Goal: Task Accomplishment & Management: Manage account settings

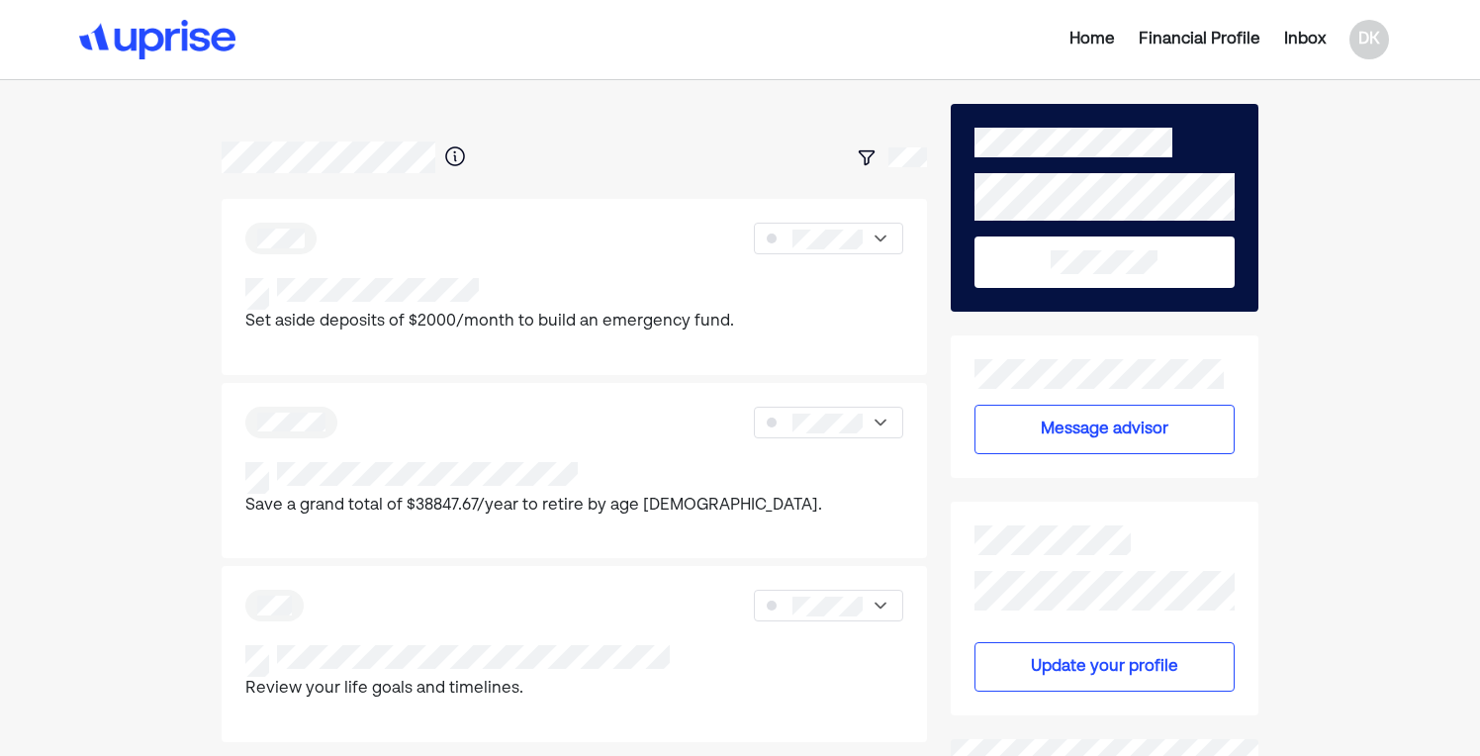
click at [1102, 35] on div "Home" at bounding box center [1093, 40] width 46 height 24
click at [1370, 48] on div "DK" at bounding box center [1370, 40] width 40 height 40
click at [1347, 86] on div "Upgrade" at bounding box center [1356, 86] width 65 height 24
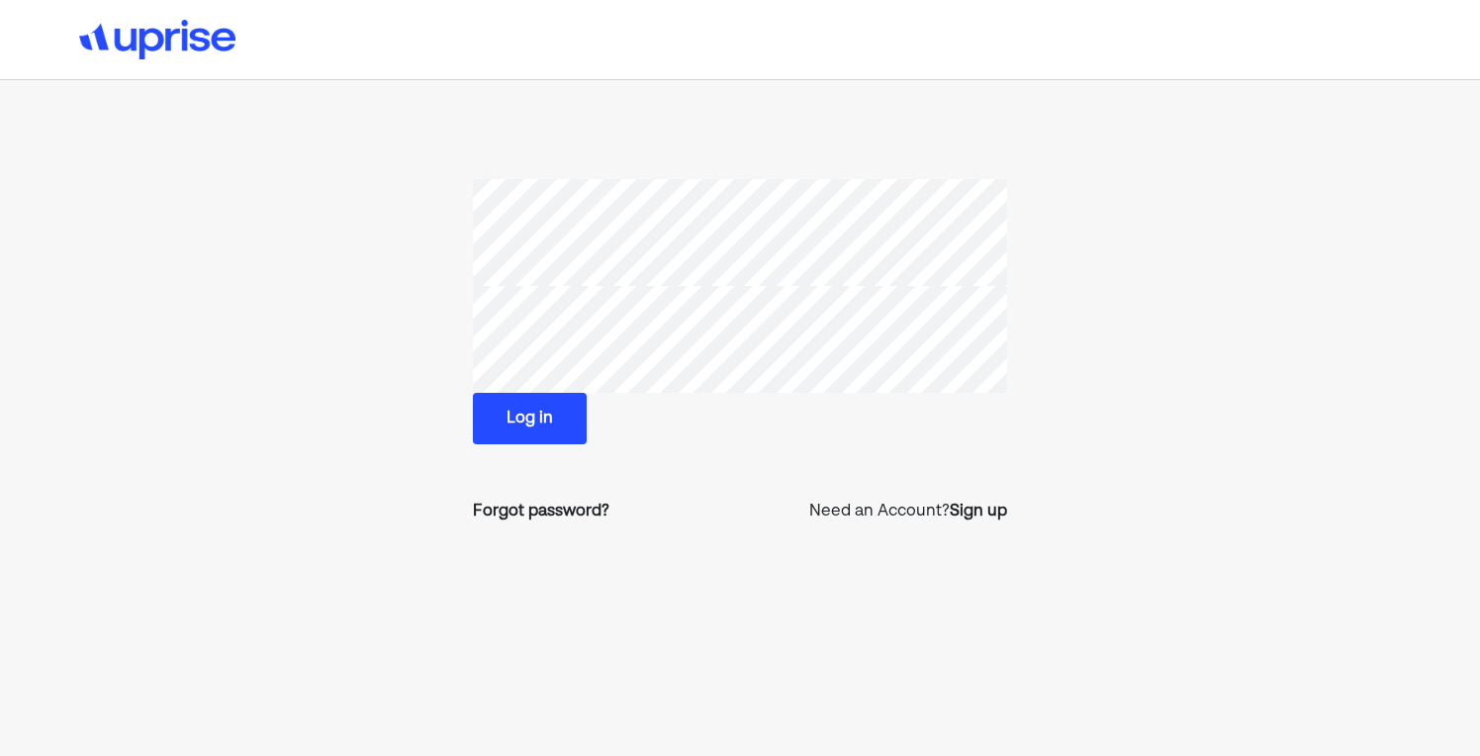
click at [547, 426] on button "Log in" at bounding box center [530, 418] width 114 height 51
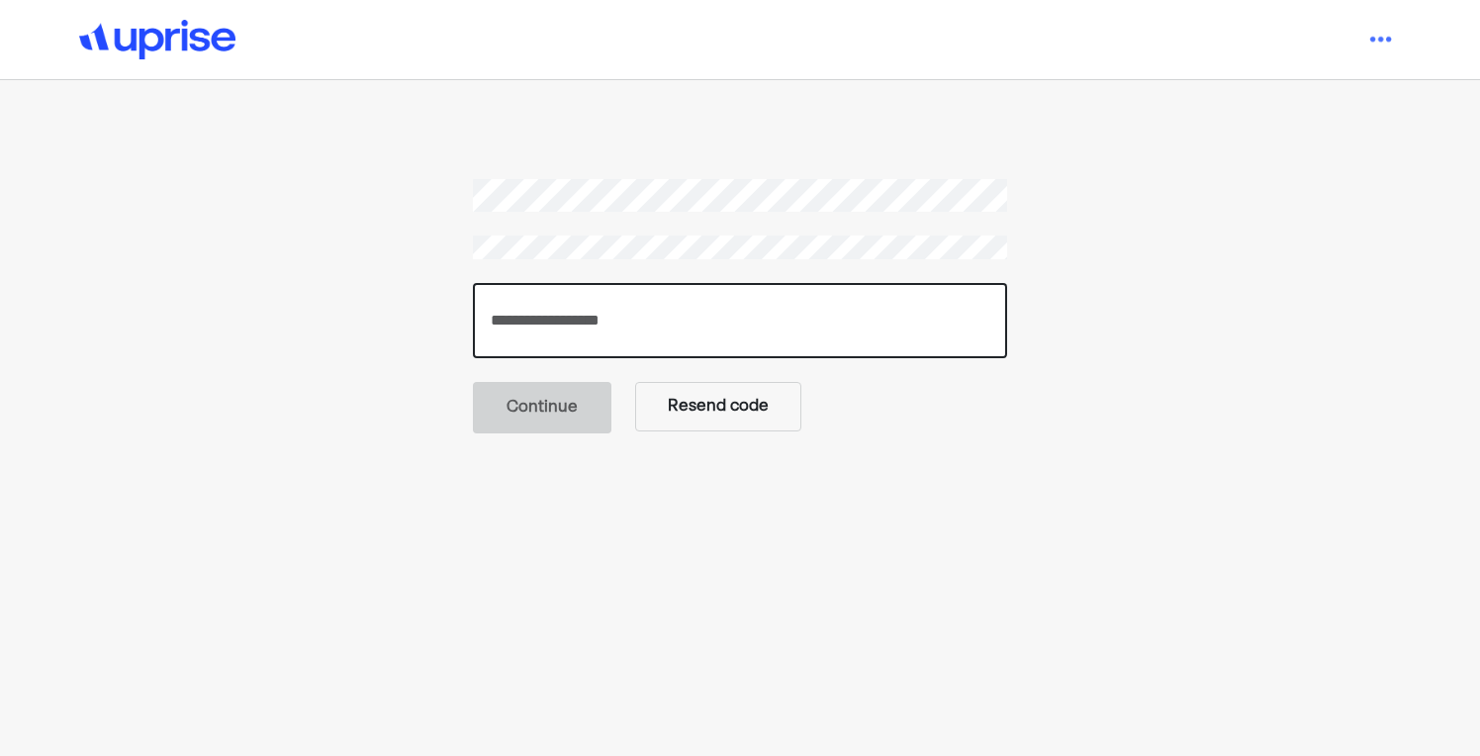
click at [579, 320] on input "number" at bounding box center [740, 320] width 534 height 75
paste input "******"
type input "******"
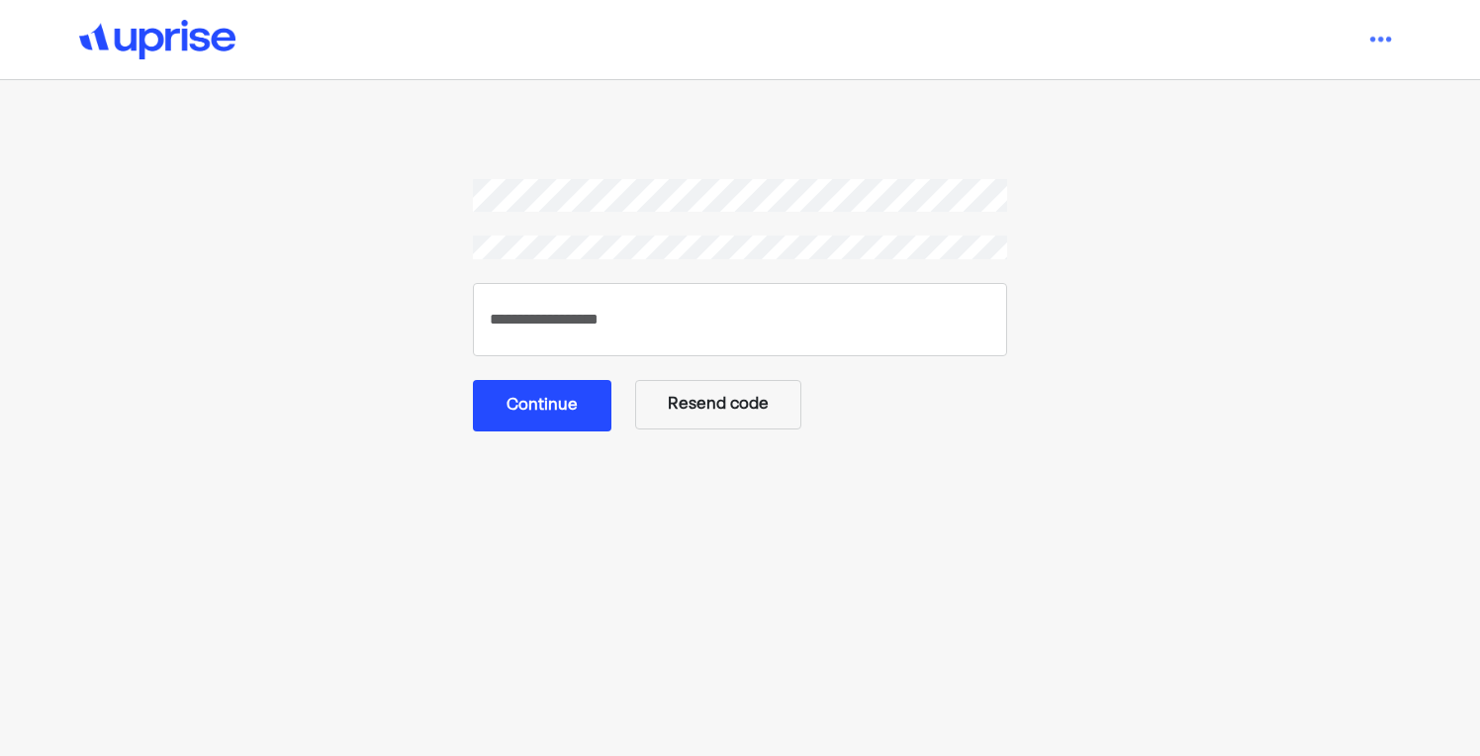
click at [560, 408] on button "Continue" at bounding box center [542, 405] width 139 height 51
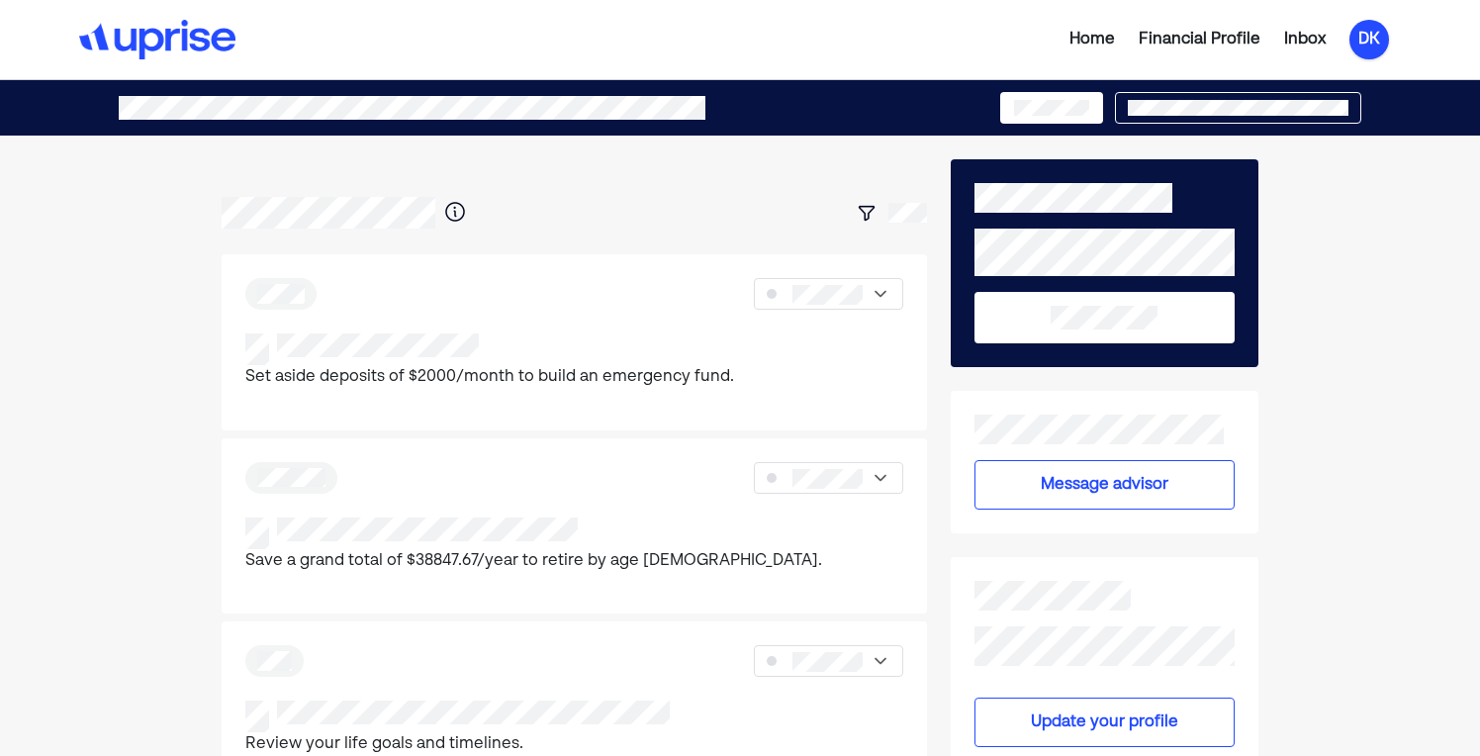
click at [1373, 43] on div "DK" at bounding box center [1370, 40] width 40 height 40
click at [1335, 96] on div "Upgrade" at bounding box center [1356, 86] width 65 height 24
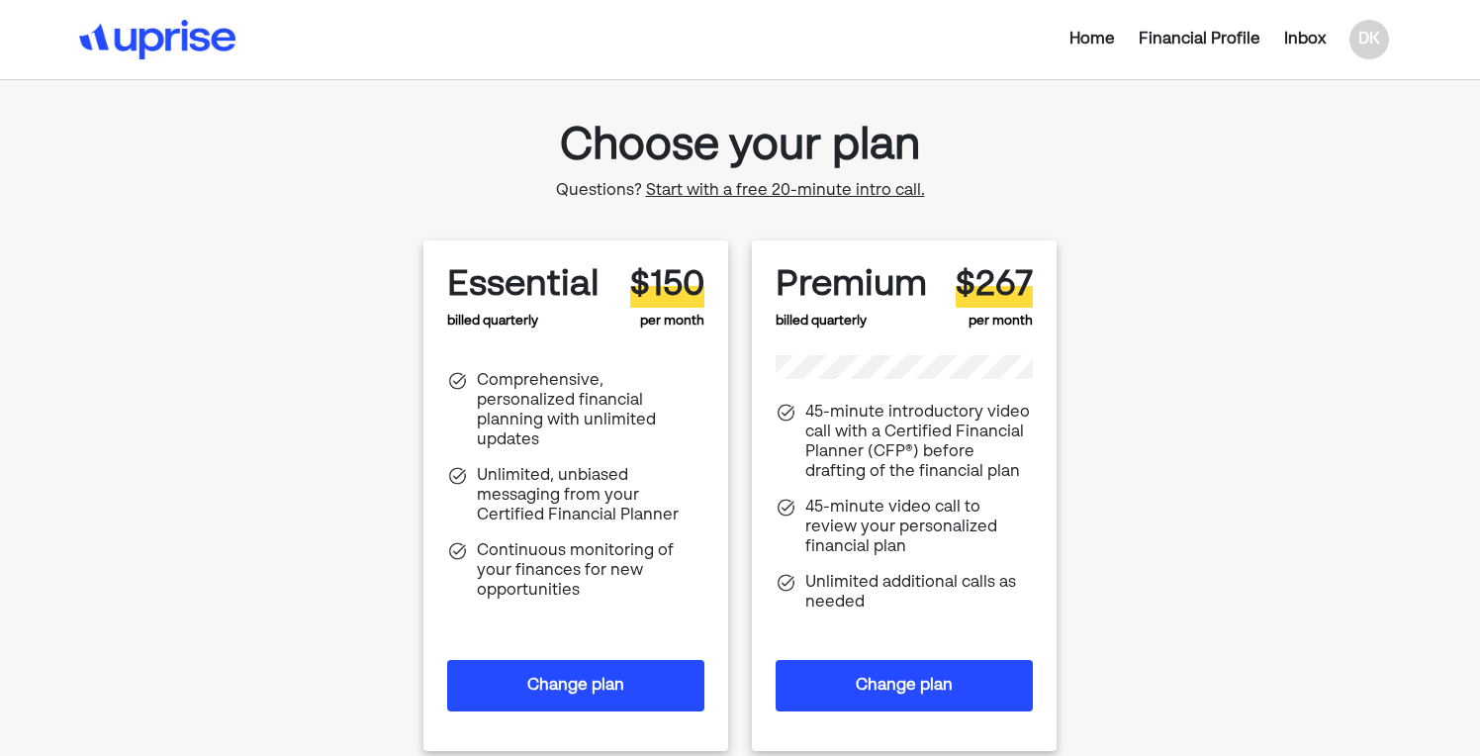
click at [169, 34] on img at bounding box center [157, 40] width 156 height 40
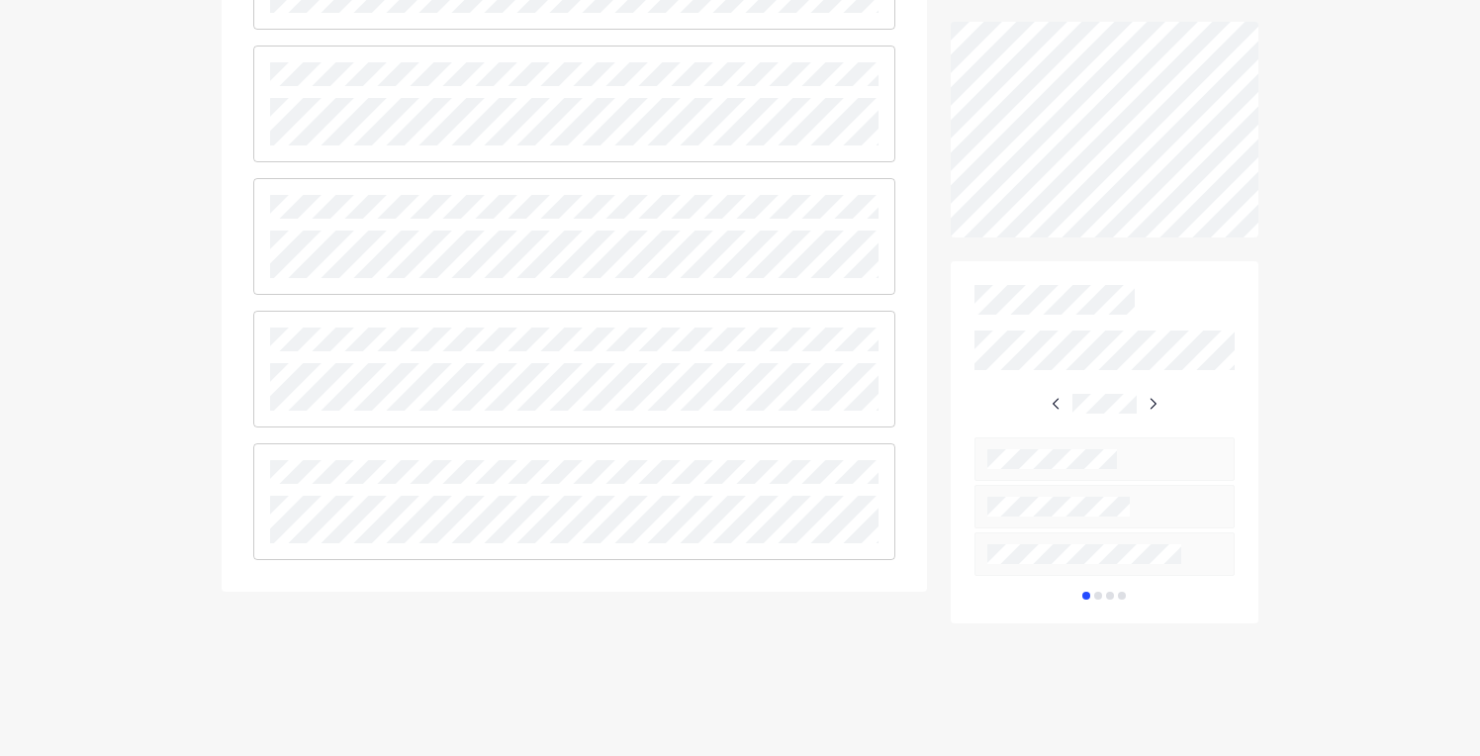
scroll to position [1027, 0]
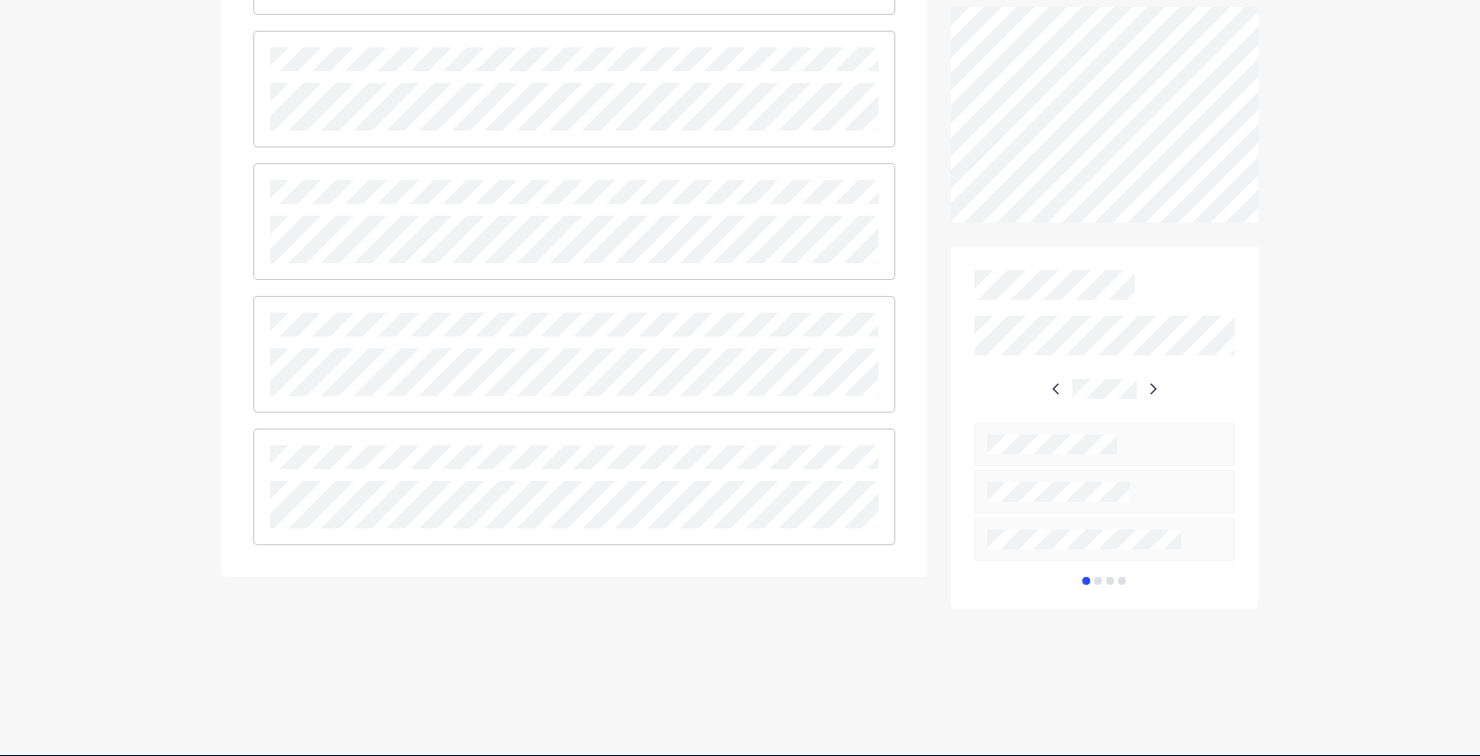
click at [1155, 383] on img at bounding box center [1153, 389] width 16 height 16
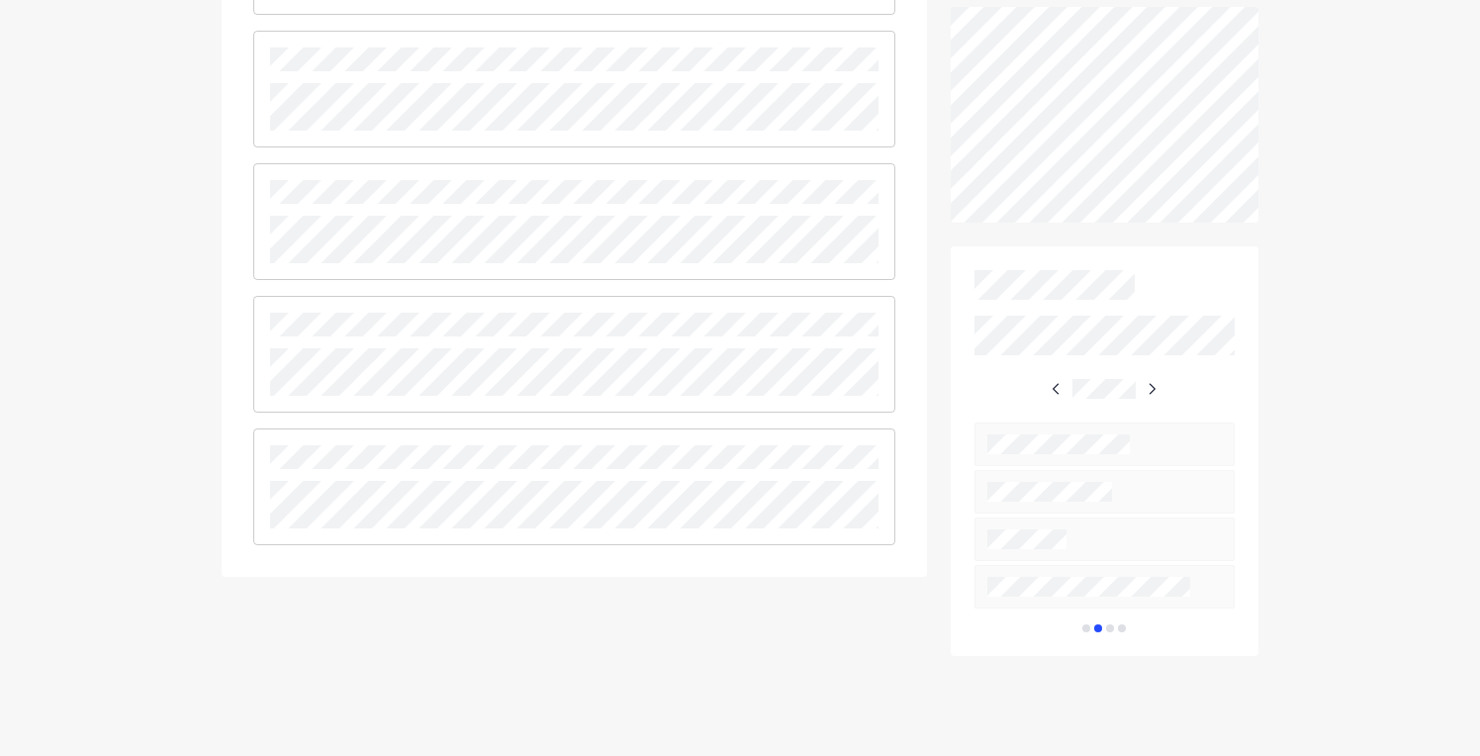
click at [1155, 383] on img at bounding box center [1152, 389] width 16 height 16
click at [1155, 383] on img at bounding box center [1150, 389] width 16 height 16
click at [1155, 383] on img at bounding box center [1153, 389] width 16 height 16
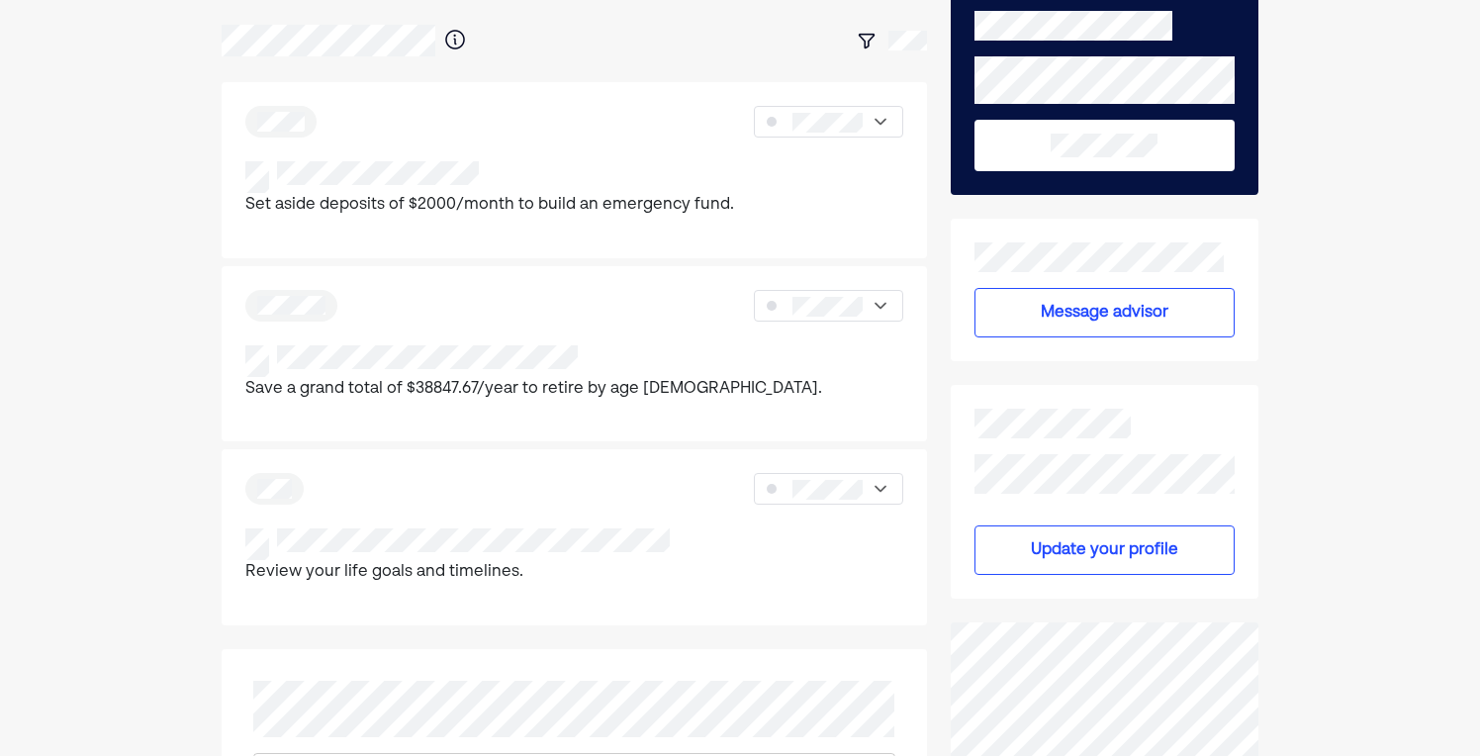
scroll to position [0, 0]
